Goal: Information Seeking & Learning: Learn about a topic

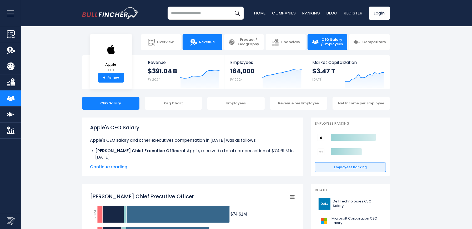
click at [203, 45] on link "Revenue" at bounding box center [203, 42] width 40 height 16
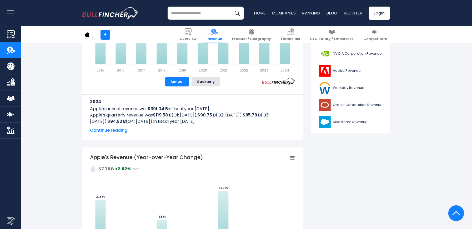
scroll to position [213, 0]
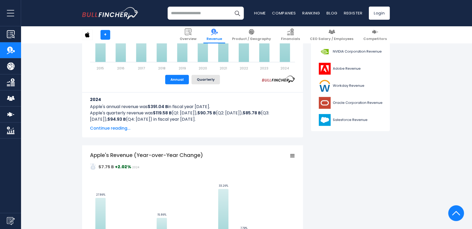
click at [114, 127] on span "Continue reading..." at bounding box center [192, 128] width 205 height 6
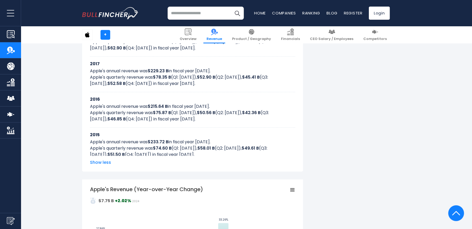
scroll to position [515, 0]
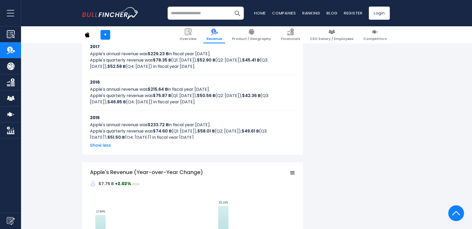
click at [107, 144] on span "Show less" at bounding box center [192, 145] width 205 height 6
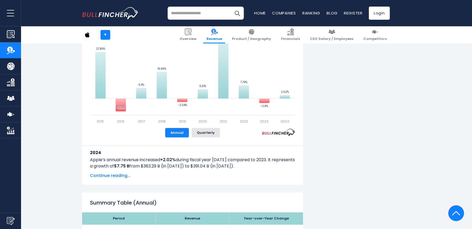
scroll to position [381, 0]
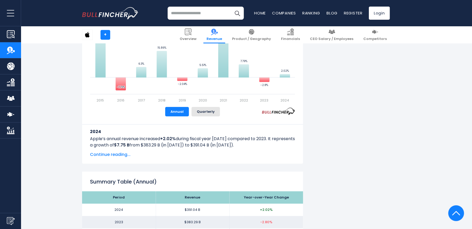
click at [123, 155] on span "Continue reading..." at bounding box center [192, 155] width 205 height 6
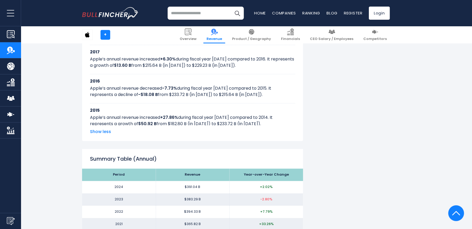
scroll to position [667, 0]
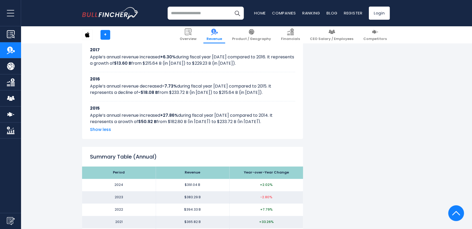
click at [99, 129] on span "Show less" at bounding box center [192, 130] width 205 height 6
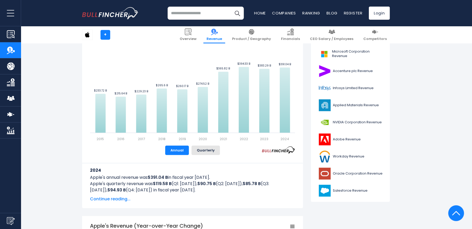
scroll to position [138, 0]
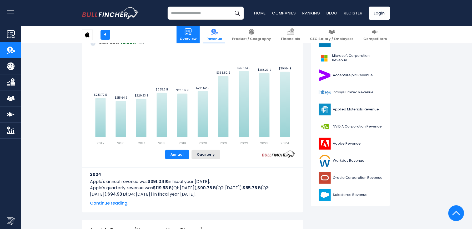
click at [192, 33] on img at bounding box center [188, 31] width 7 height 7
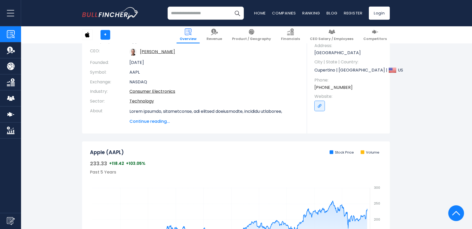
scroll to position [63, 0]
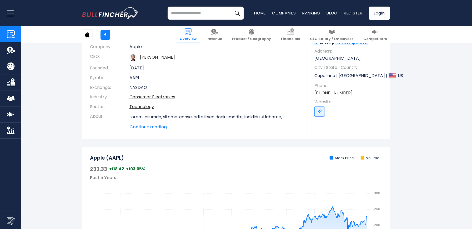
click at [157, 126] on span "Continue reading..." at bounding box center [214, 127] width 170 height 6
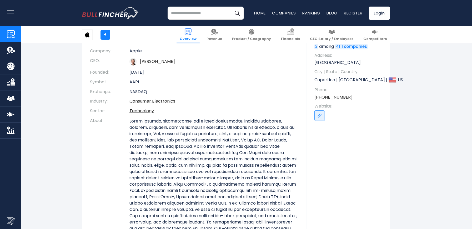
scroll to position [39, 0]
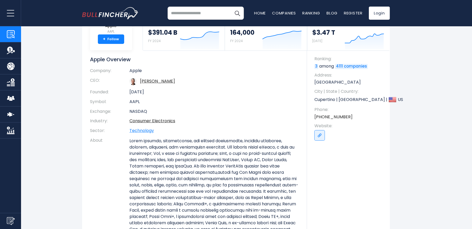
click at [141, 131] on link "Technology" at bounding box center [141, 131] width 24 height 6
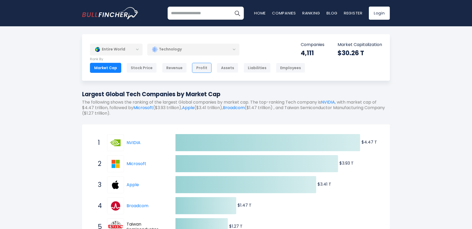
click at [199, 71] on div "Profit" at bounding box center [201, 68] width 19 height 10
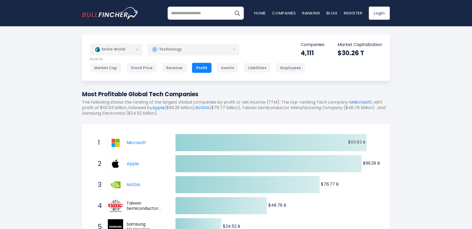
click at [234, 49] on div "Technology" at bounding box center [193, 49] width 92 height 12
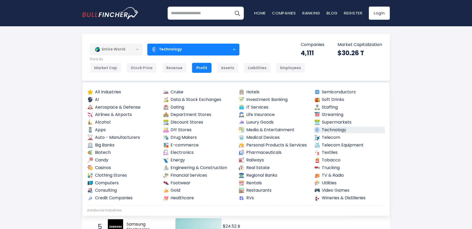
drag, startPoint x: 426, startPoint y: 72, endPoint x: 423, endPoint y: 73, distance: 3.5
